Goal: Task Accomplishment & Management: Use online tool/utility

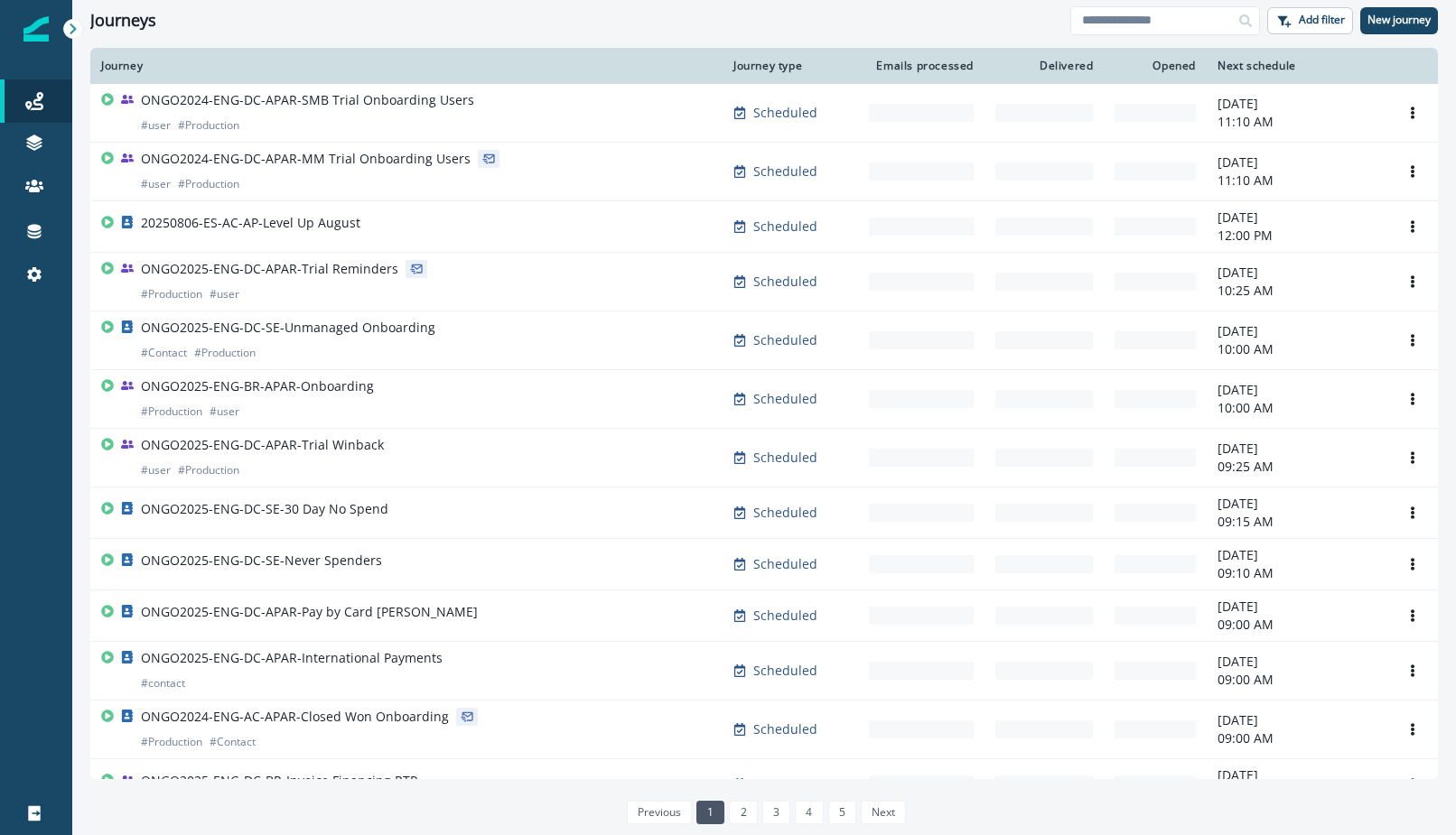
click at [42, 436] on div at bounding box center [36, 555] width 72 height 474
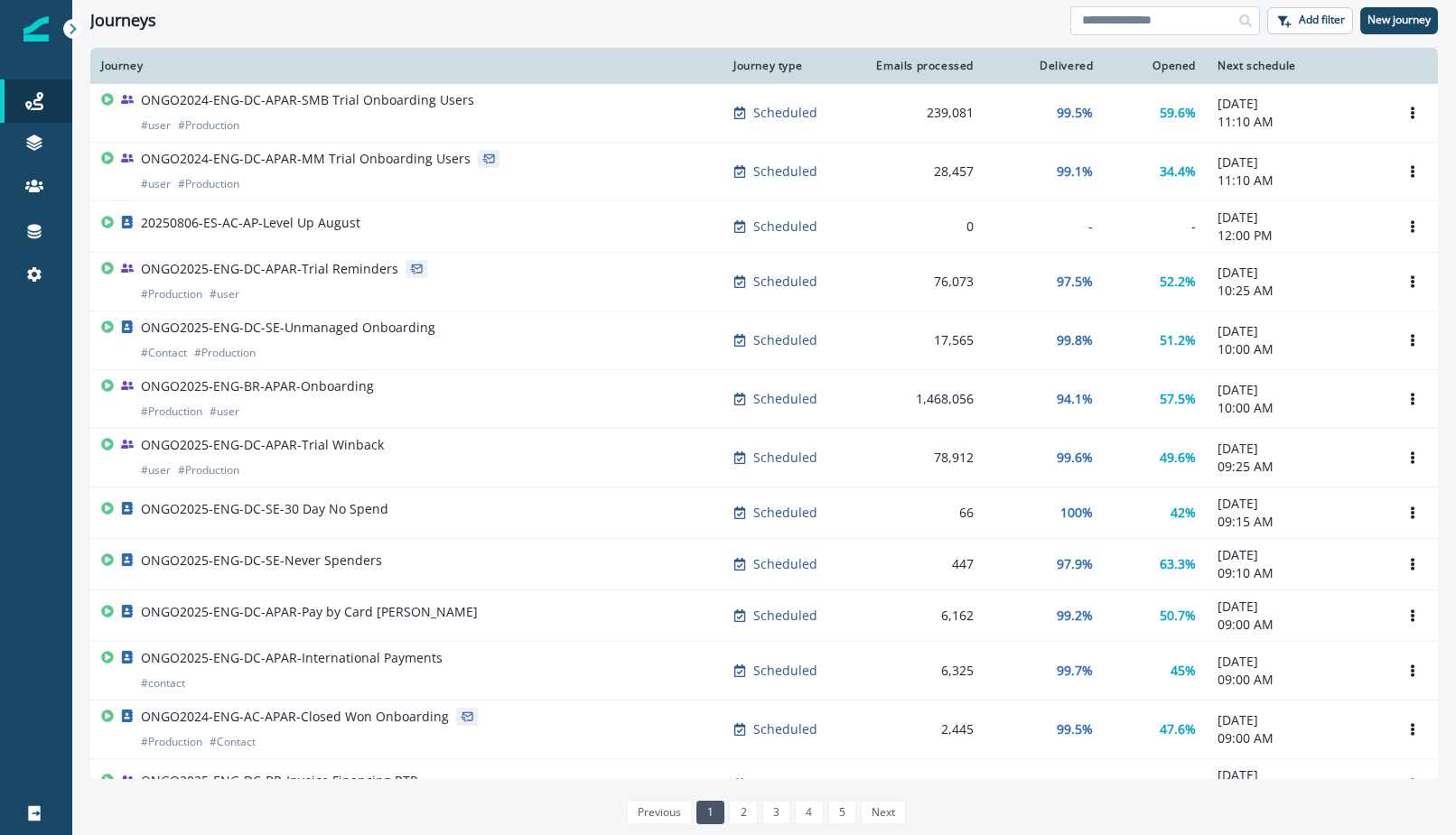
click at [1185, 22] on input at bounding box center [1166, 21] width 190 height 29
type input "*******"
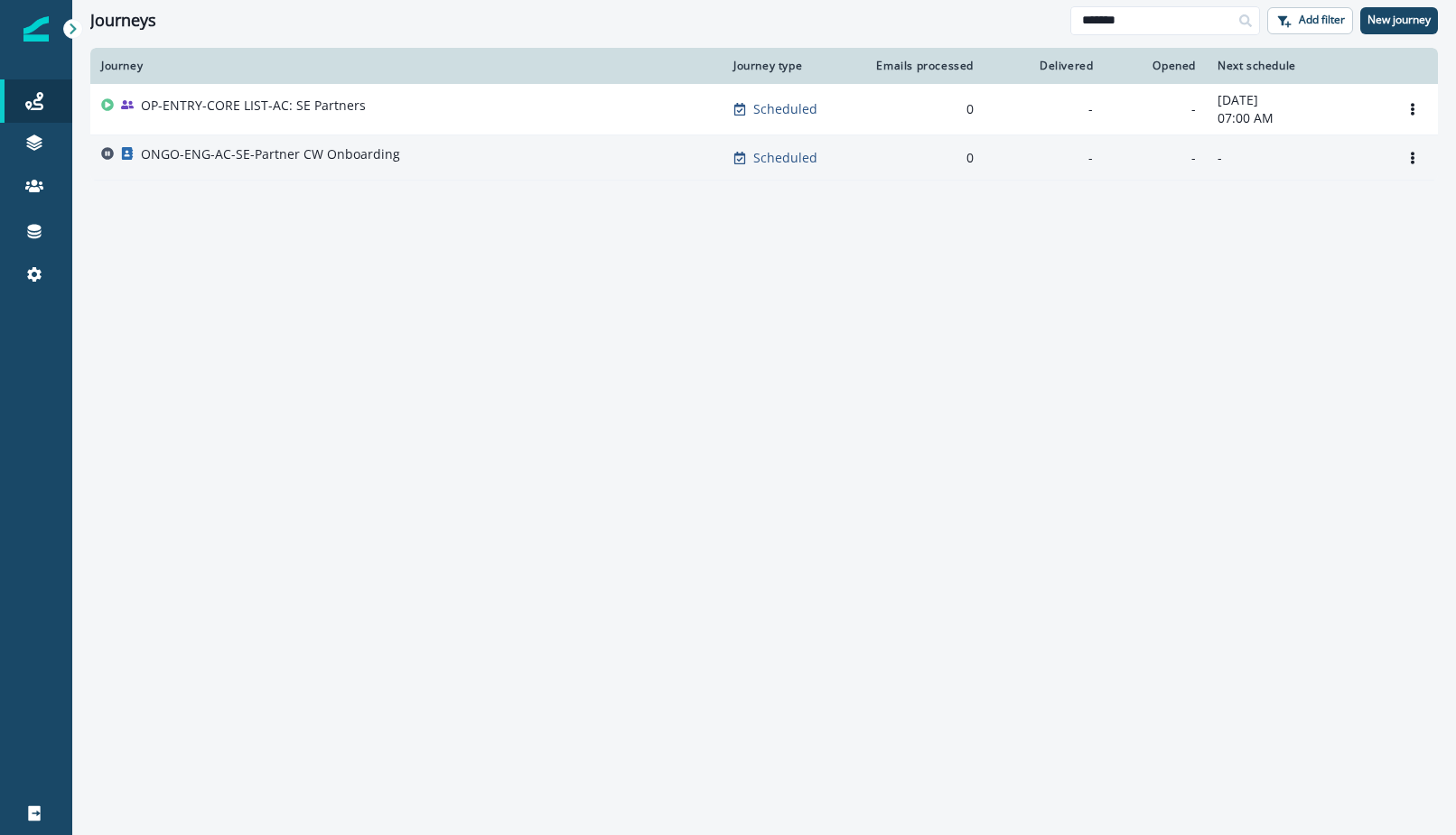
click at [330, 157] on p "ONGO-ENG-AC-SE-Partner CW Onboarding" at bounding box center [271, 155] width 260 height 18
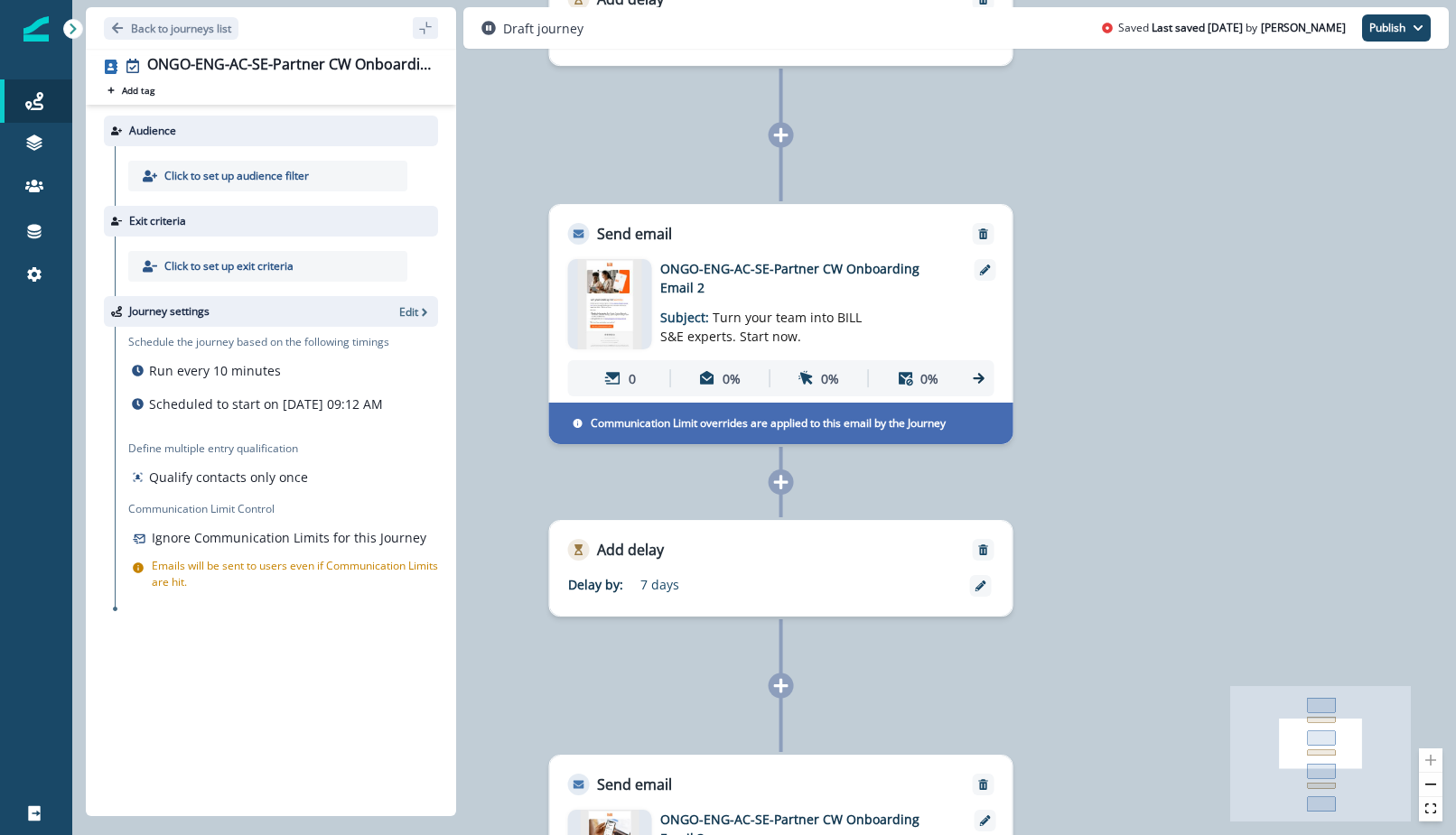
click at [634, 322] on img at bounding box center [610, 305] width 64 height 90
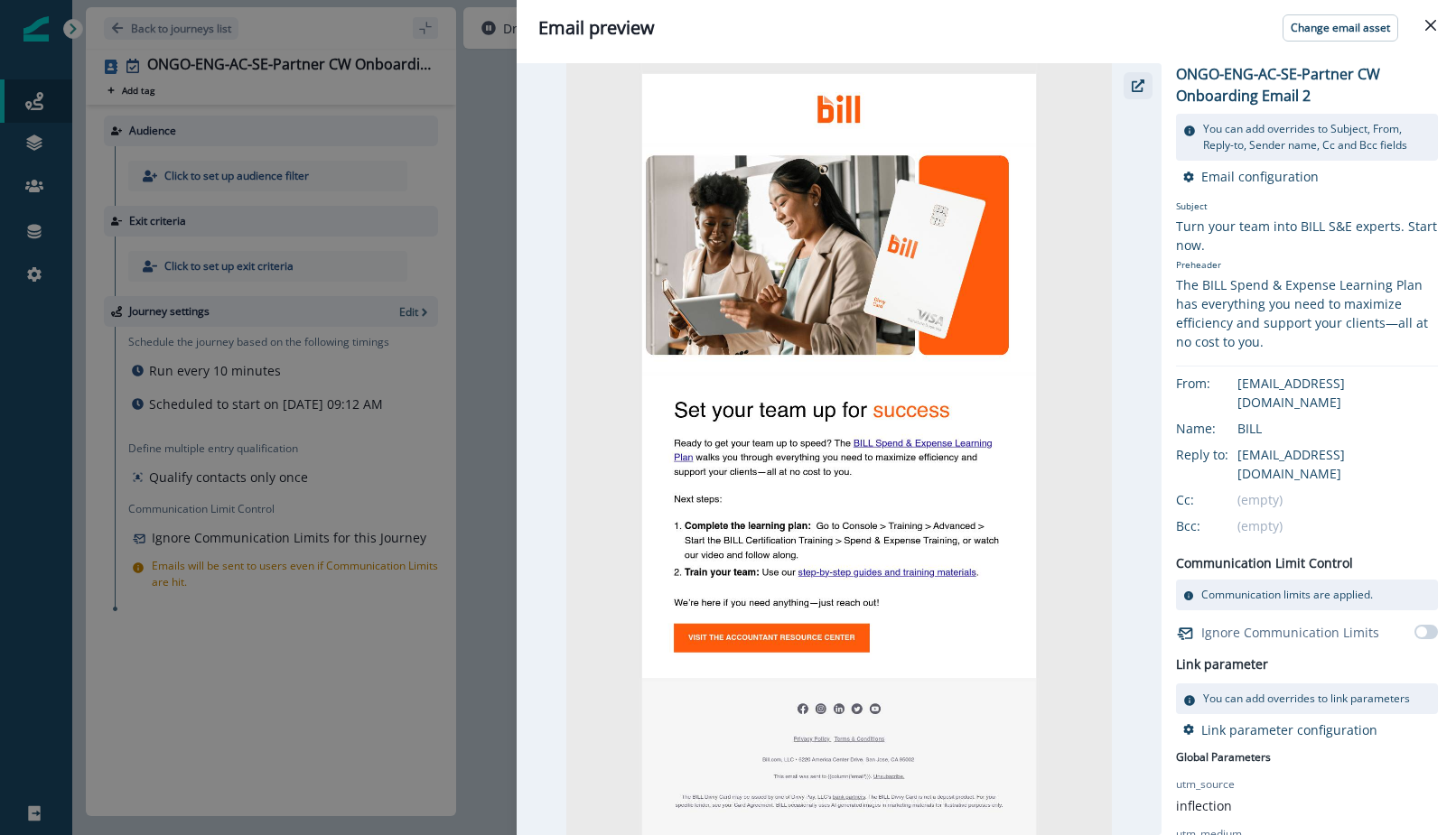
click at [1139, 81] on icon "button" at bounding box center [1138, 86] width 13 height 13
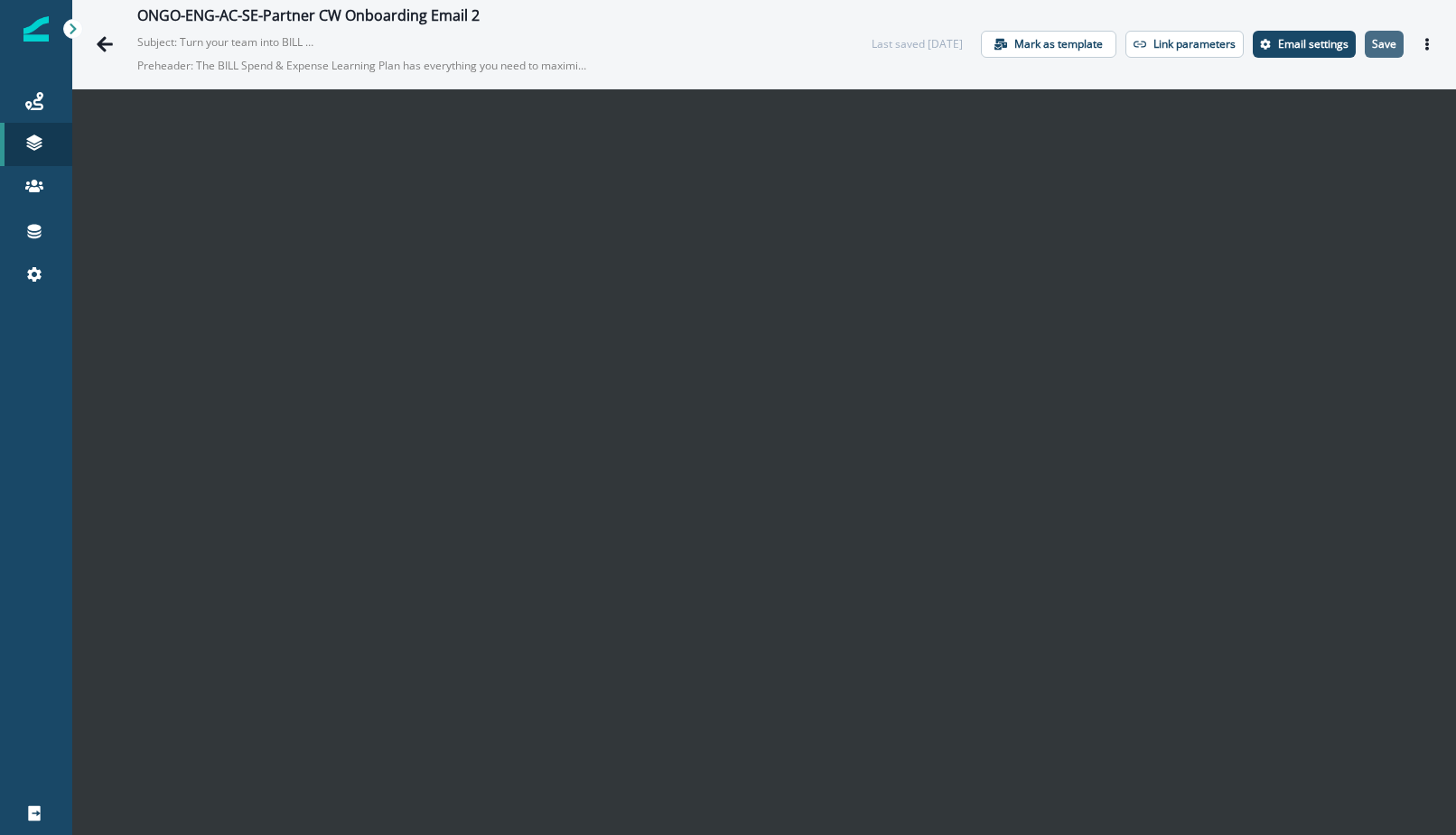
click at [1372, 50] on p "Save" at bounding box center [1384, 44] width 24 height 13
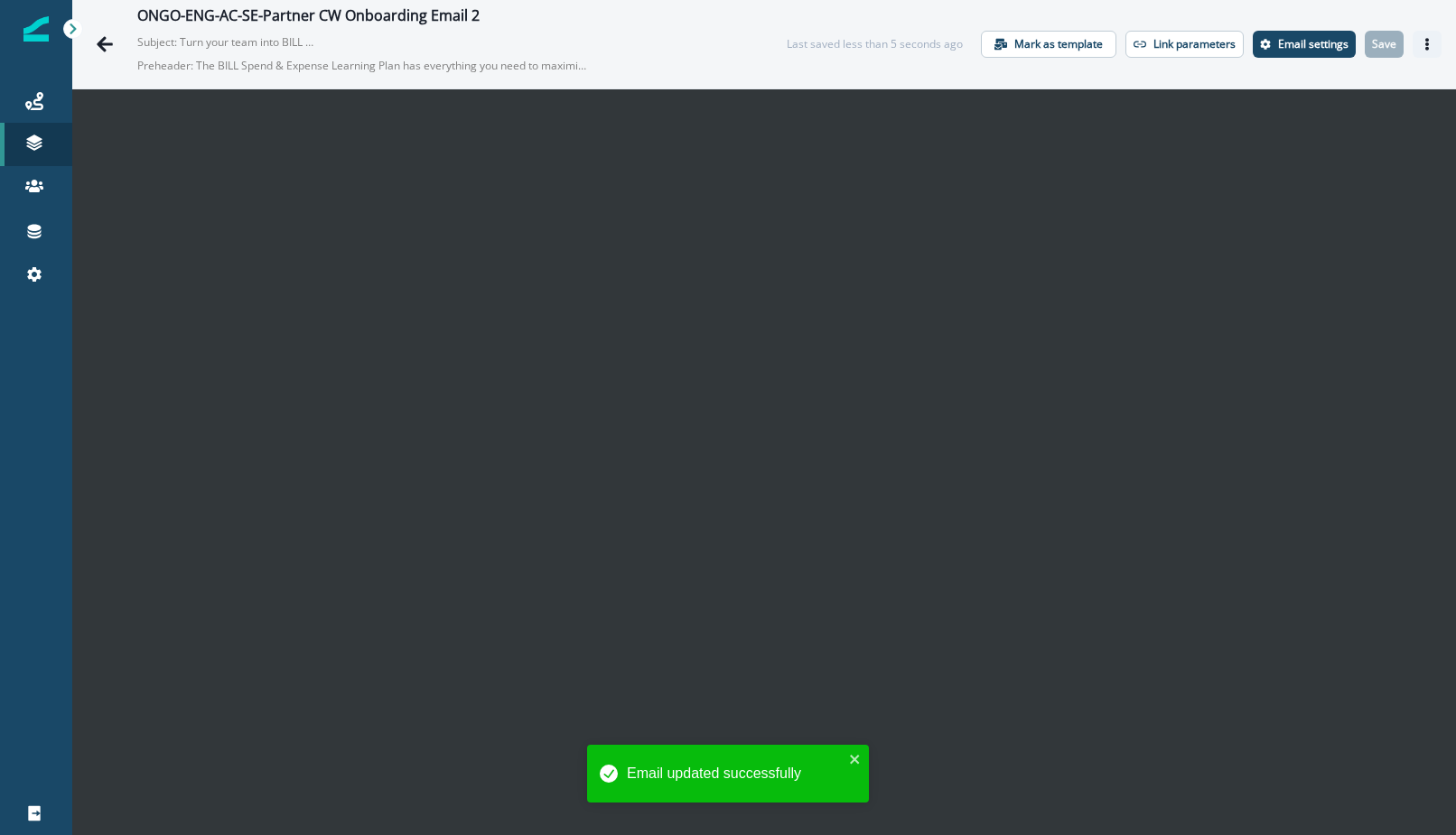
click at [1413, 51] on button "Actions" at bounding box center [1427, 44] width 29 height 27
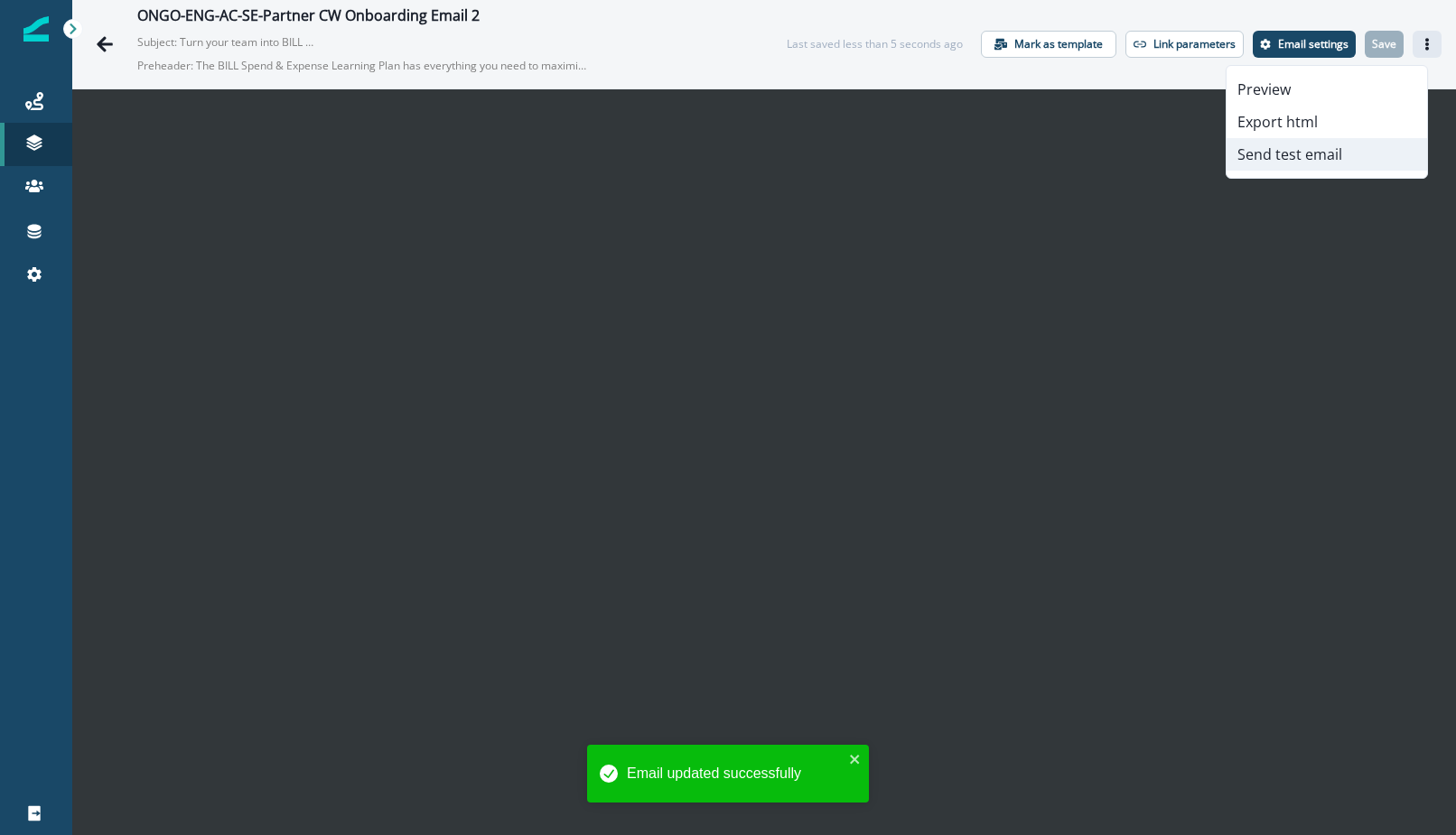
click at [1290, 148] on button "Send test email" at bounding box center [1328, 155] width 201 height 33
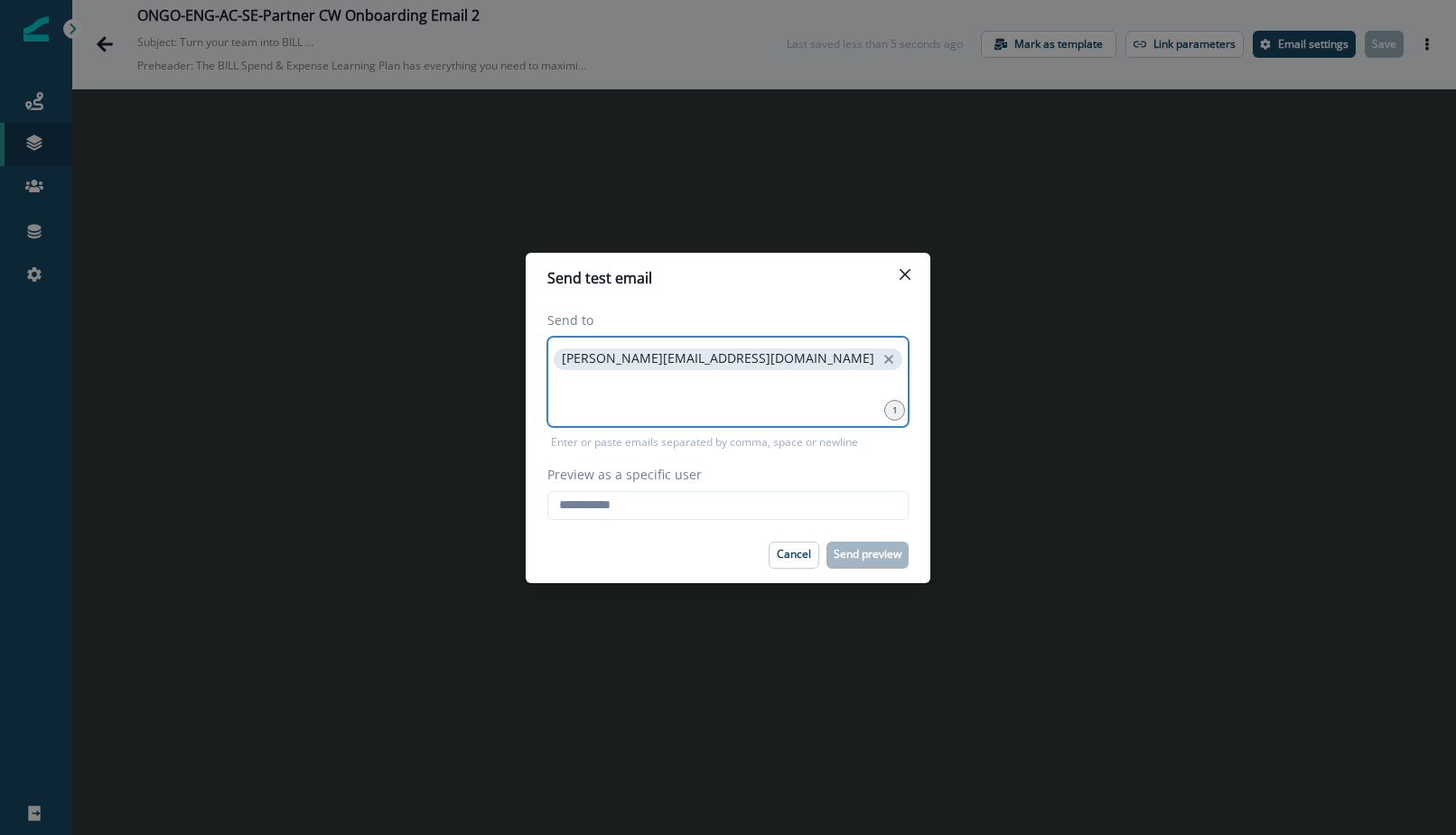
click at [698, 412] on input at bounding box center [728, 396] width 356 height 36
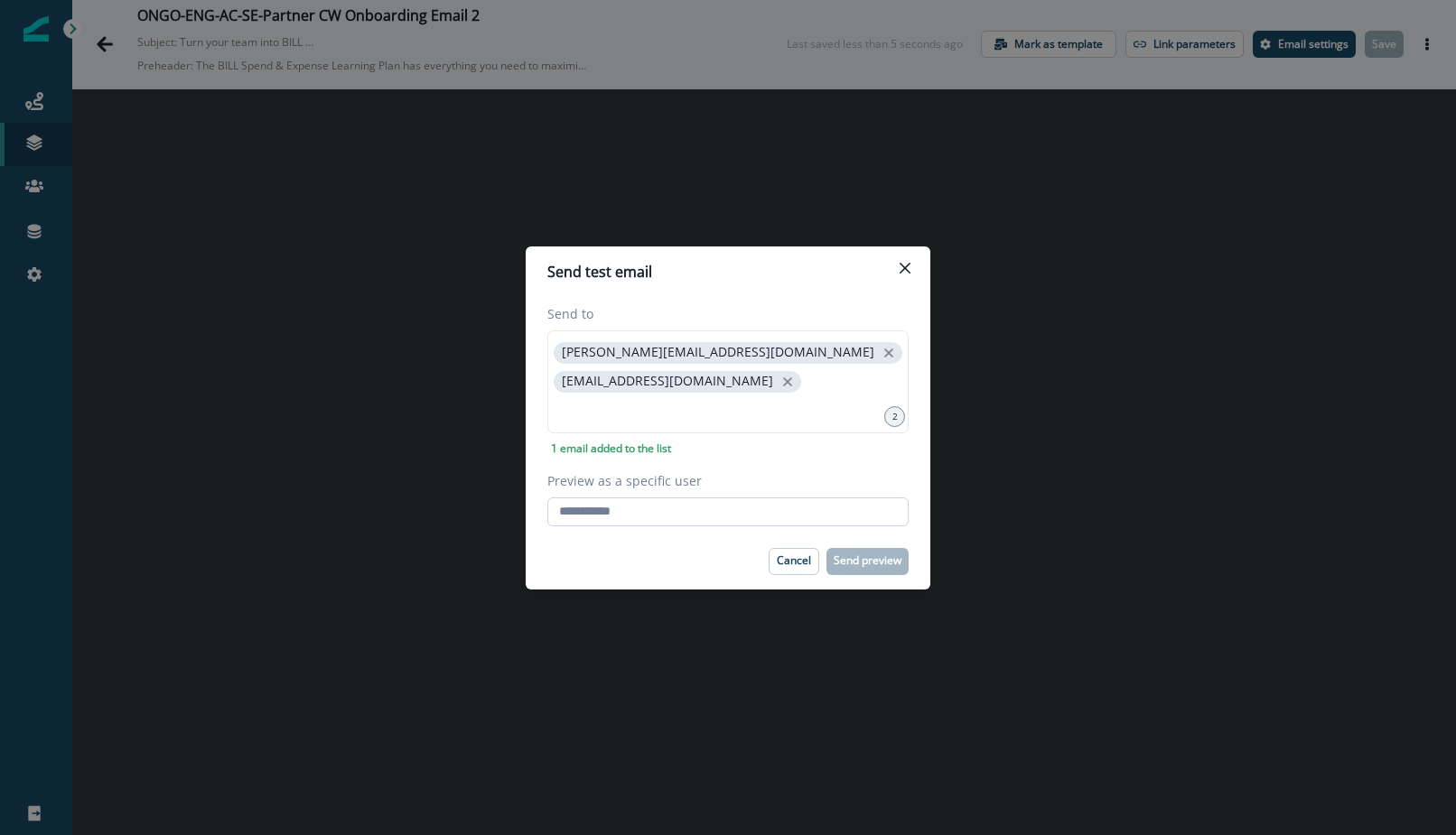
click at [676, 507] on input "Preview as a specific user" at bounding box center [728, 512] width 361 height 29
paste input "**********"
type input "**********"
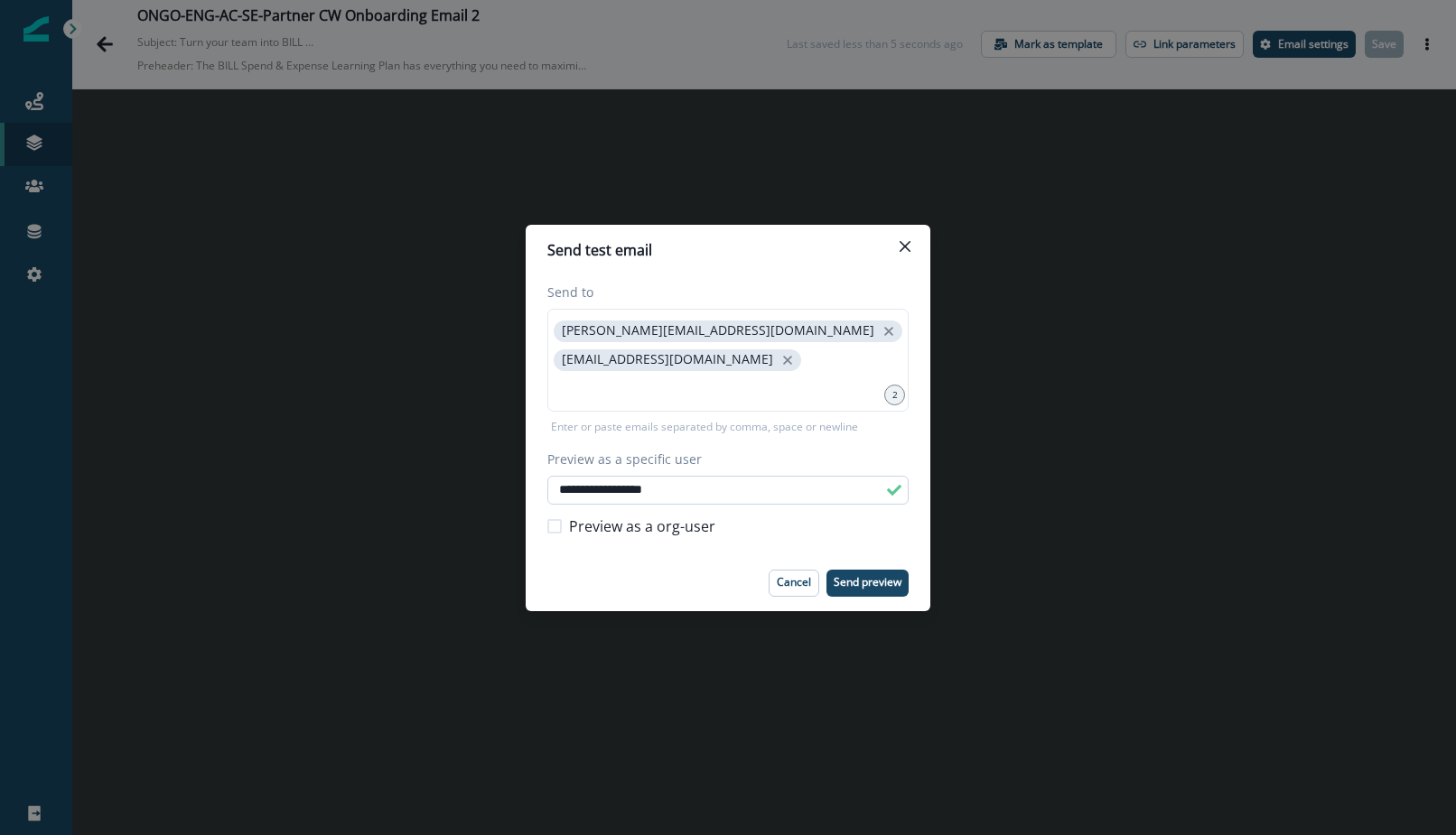
click at [669, 512] on div "Preview as a org-user" at bounding box center [728, 527] width 361 height 43
click at [887, 584] on p "Send preview" at bounding box center [867, 583] width 68 height 13
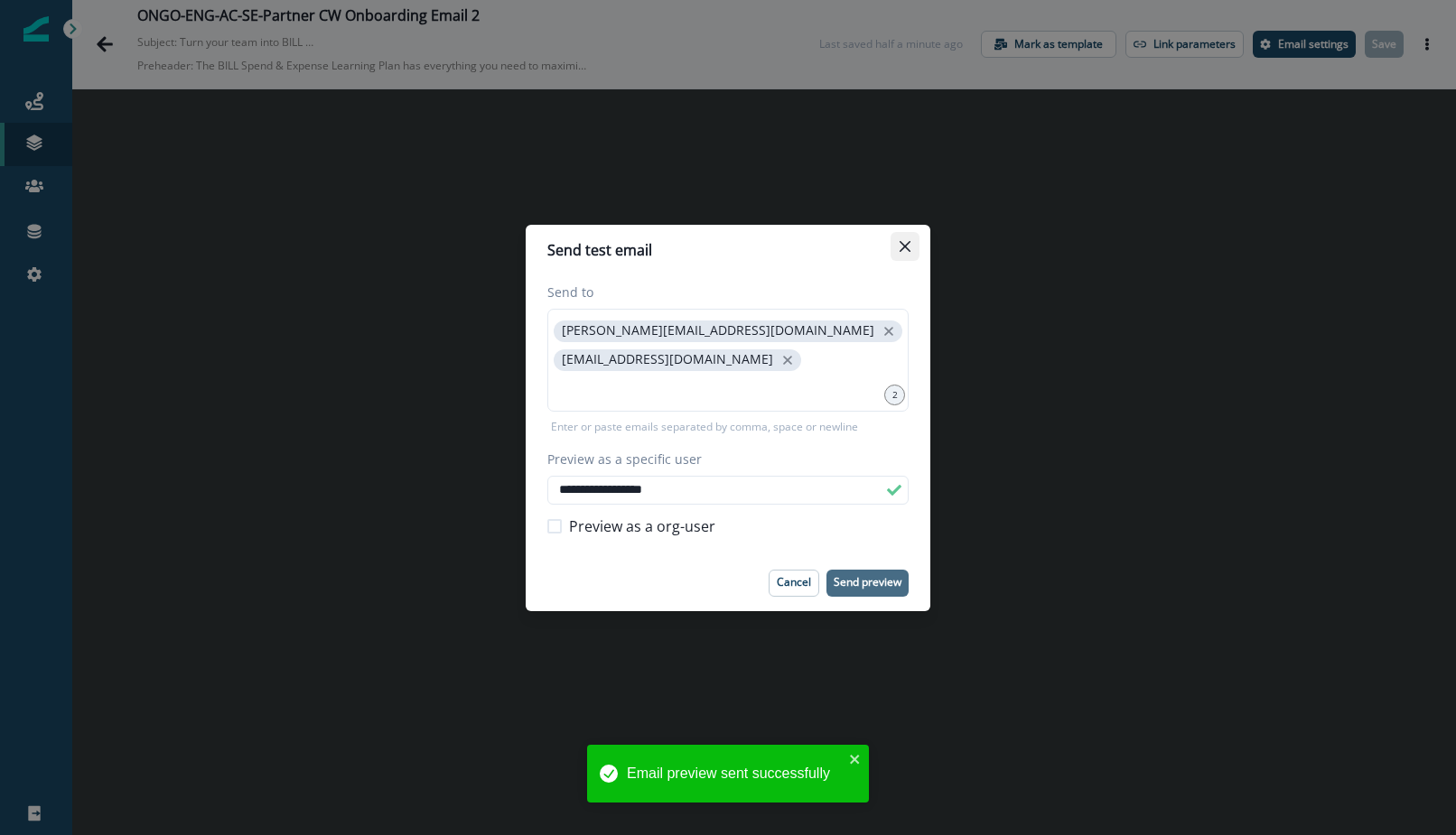
click at [900, 250] on icon "Close" at bounding box center [905, 246] width 11 height 11
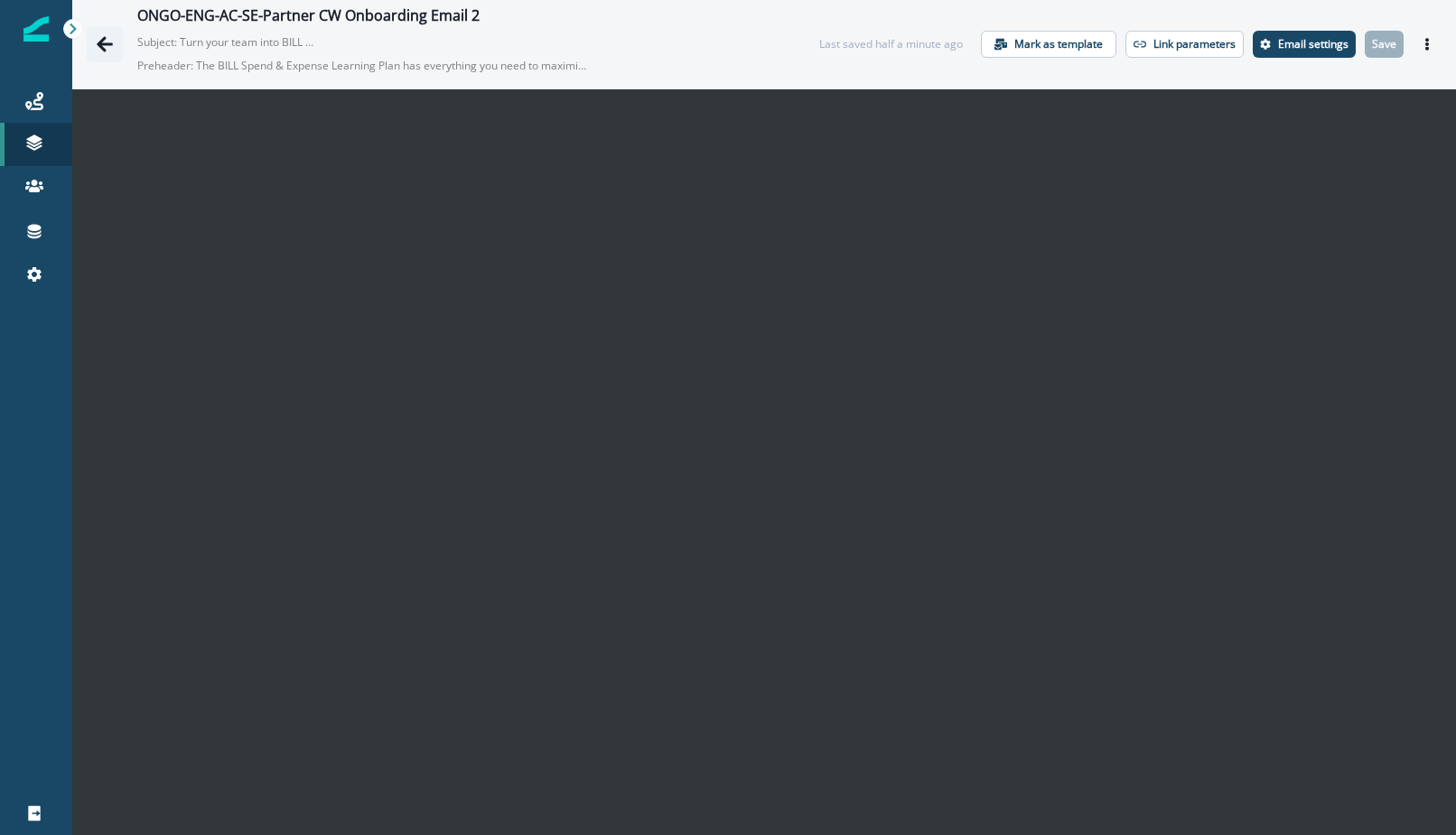
click at [104, 41] on icon "Go back" at bounding box center [105, 44] width 18 height 18
